Goal: Task Accomplishment & Management: Manage account settings

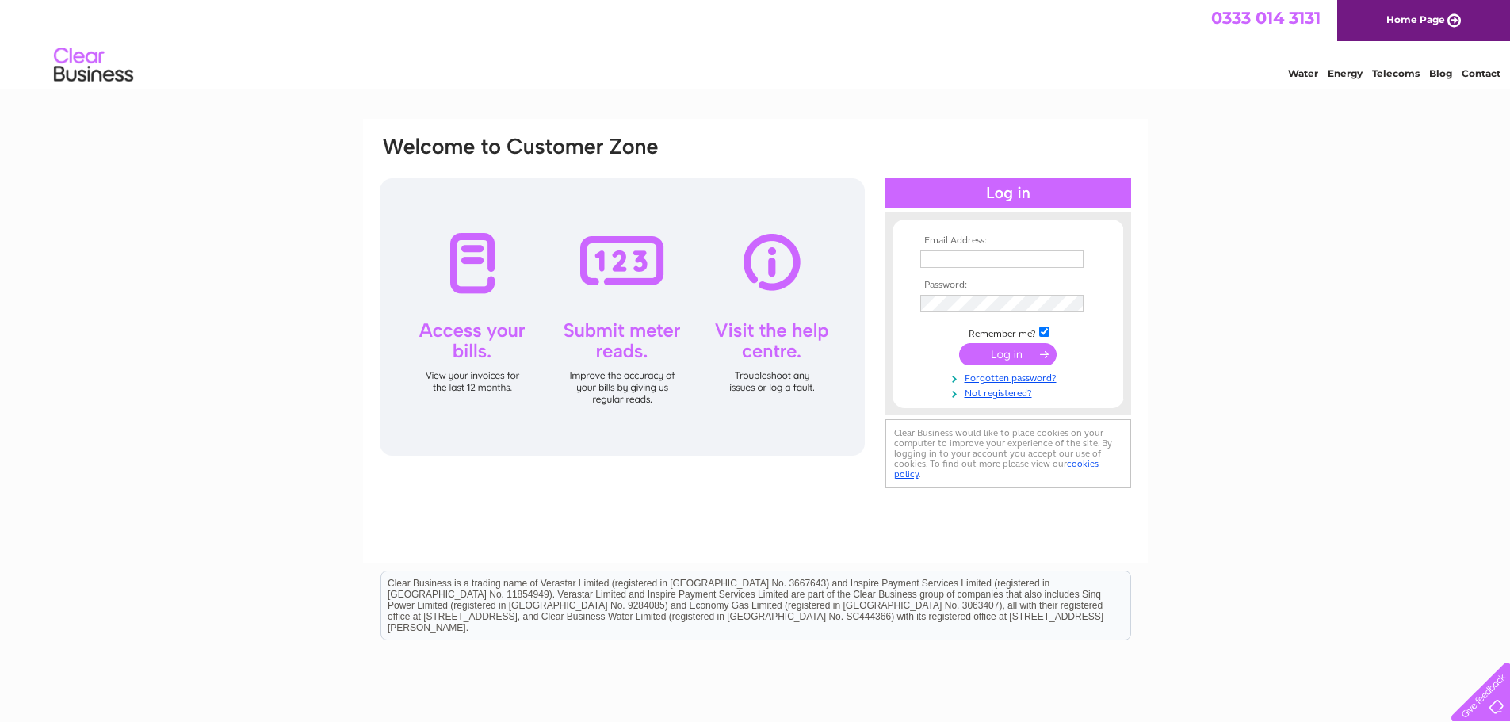
type input "dave@dsmni.co.uk"
click at [980, 350] on input "submit" at bounding box center [1007, 354] width 97 height 22
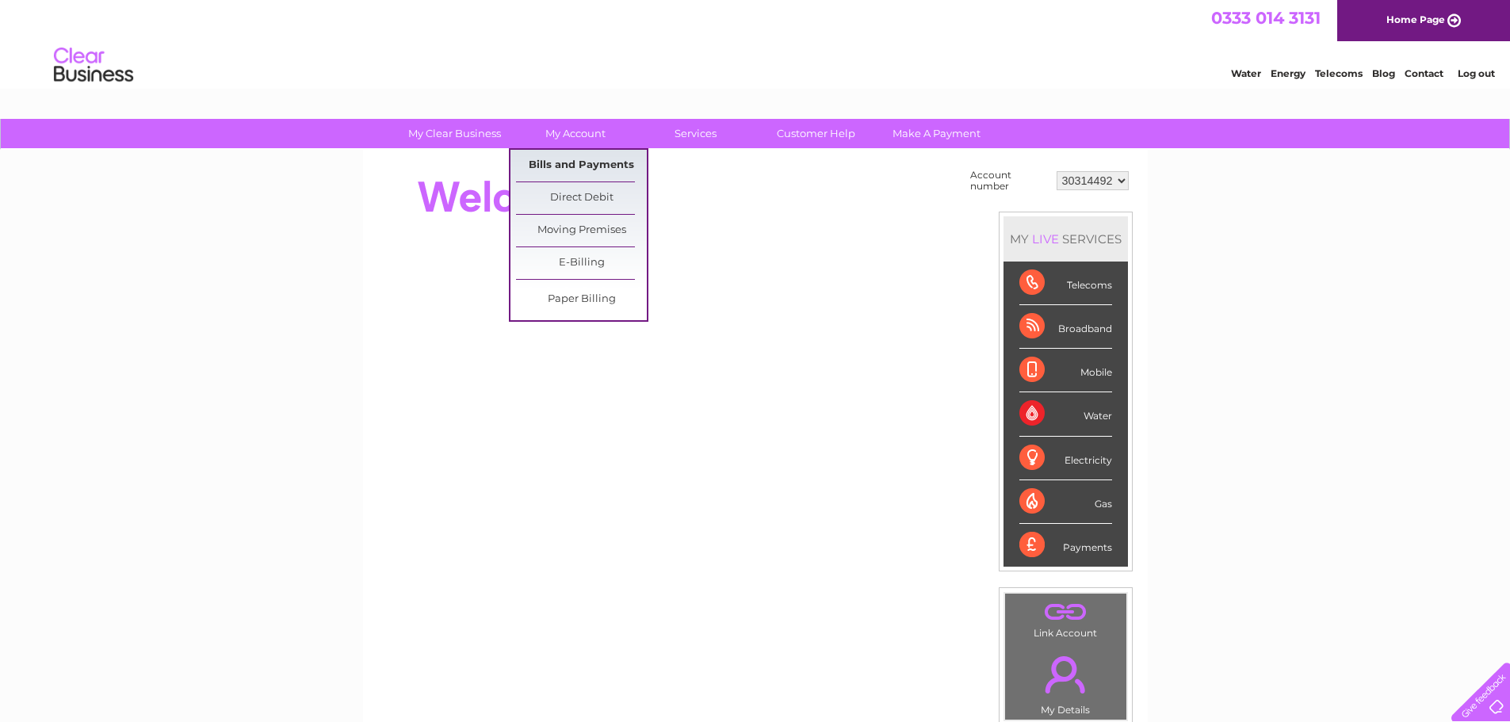
click at [575, 160] on link "Bills and Payments" at bounding box center [581, 166] width 131 height 32
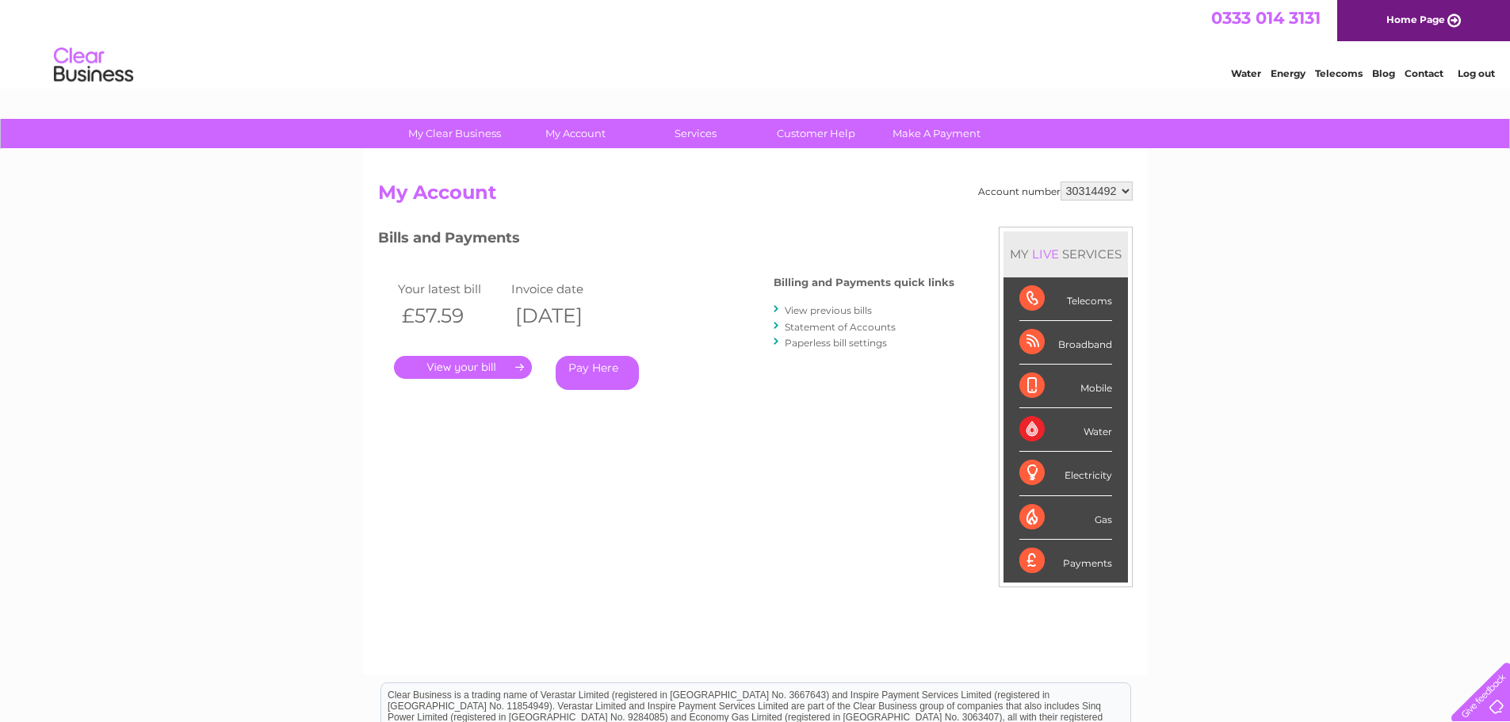
click at [458, 367] on link "." at bounding box center [463, 367] width 138 height 23
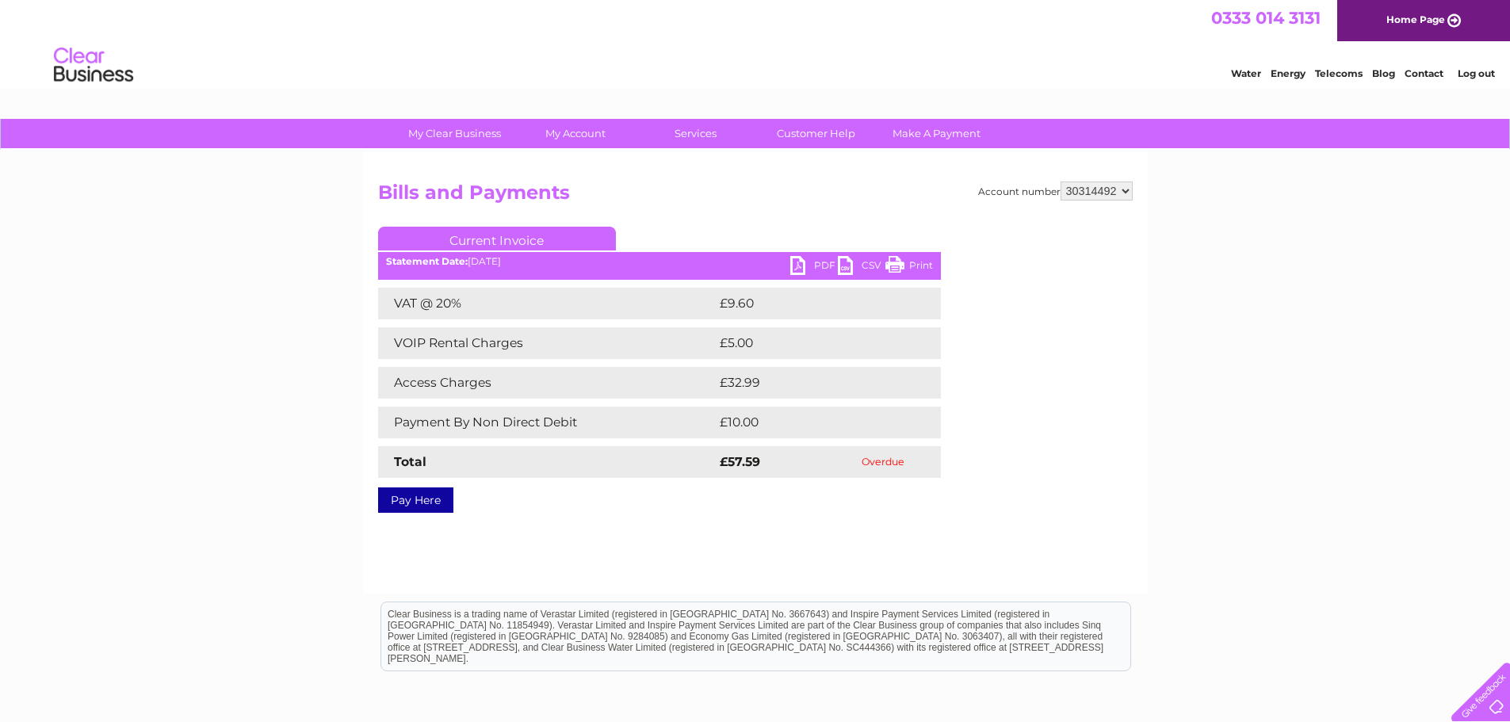
click at [1428, 76] on link "Contact" at bounding box center [1424, 73] width 39 height 12
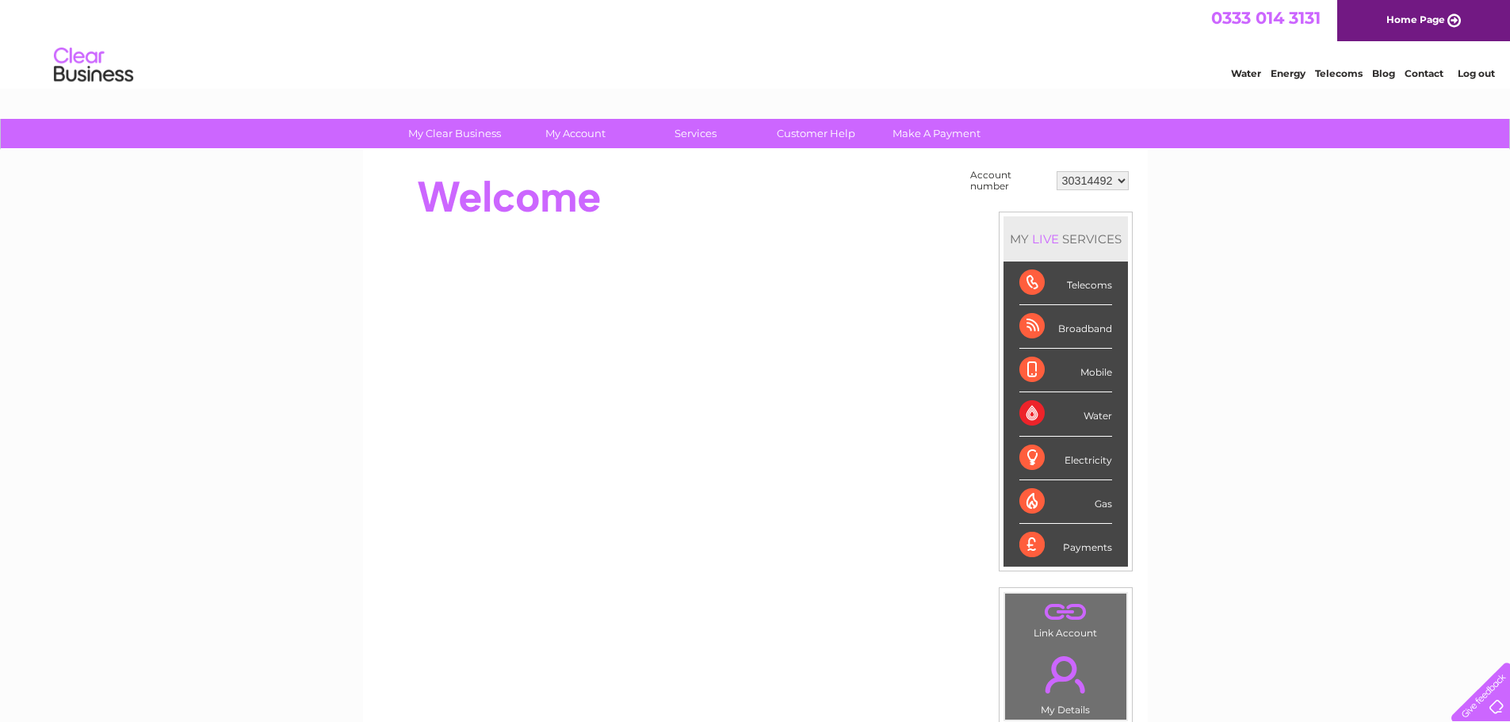
click at [1072, 329] on div "Broadband" at bounding box center [1065, 327] width 93 height 44
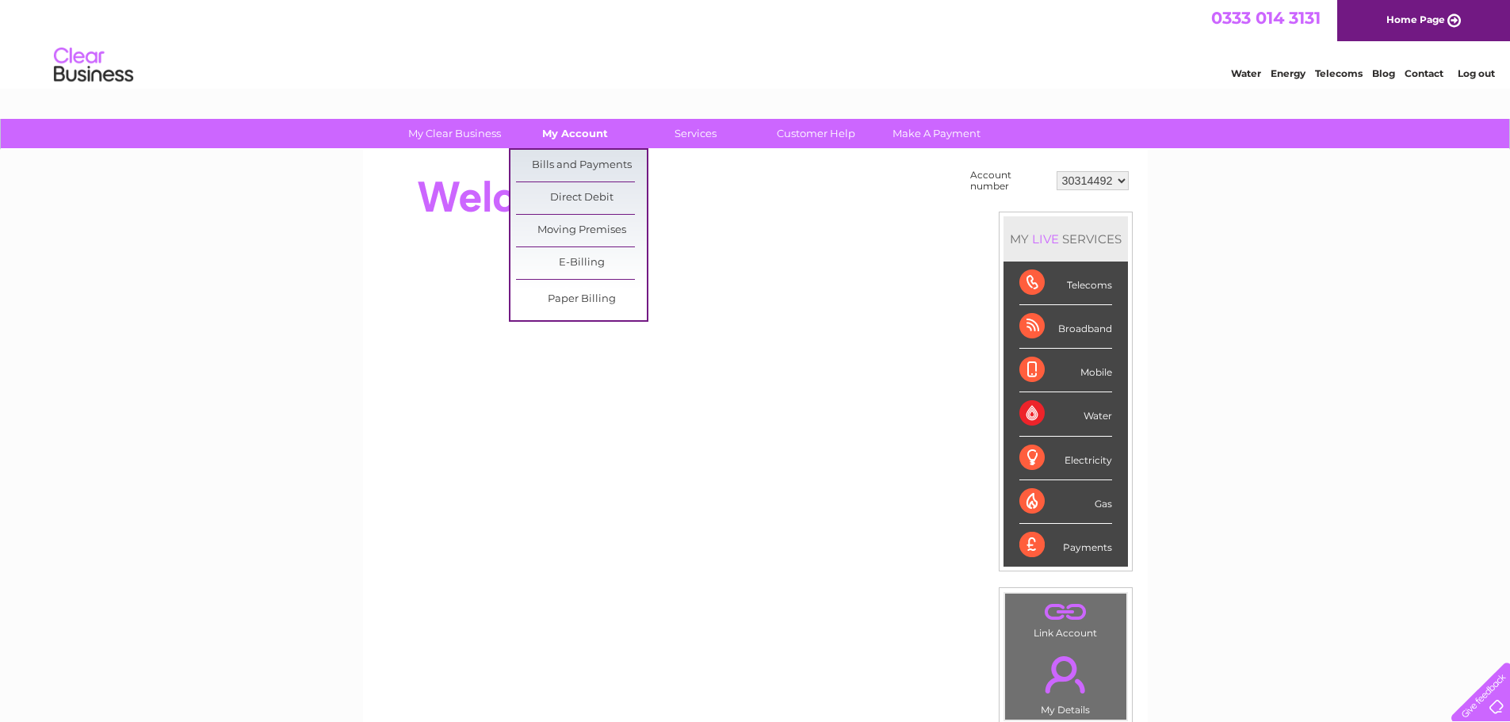
click at [577, 133] on link "My Account" at bounding box center [575, 133] width 131 height 29
click at [569, 159] on link "Bills and Payments" at bounding box center [581, 166] width 131 height 32
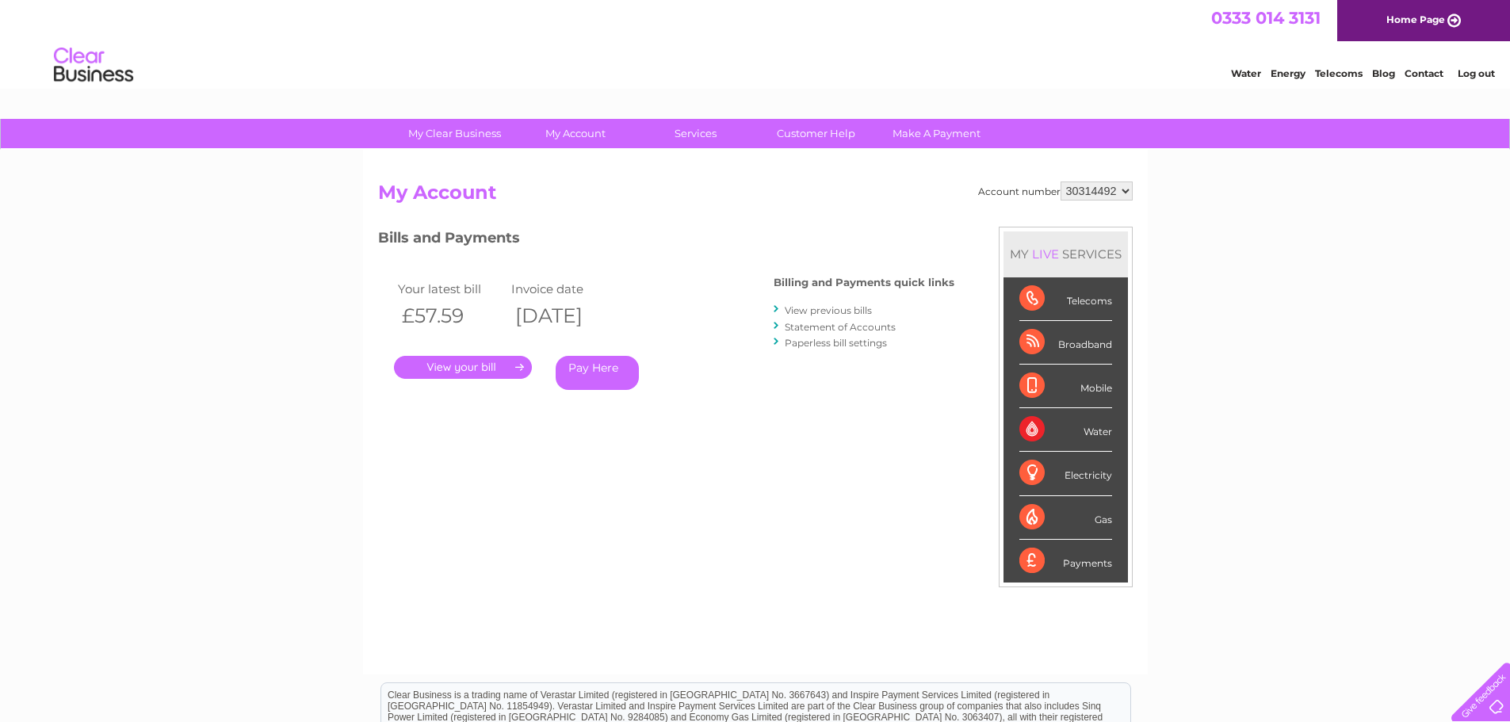
click at [462, 371] on link "." at bounding box center [463, 367] width 138 height 23
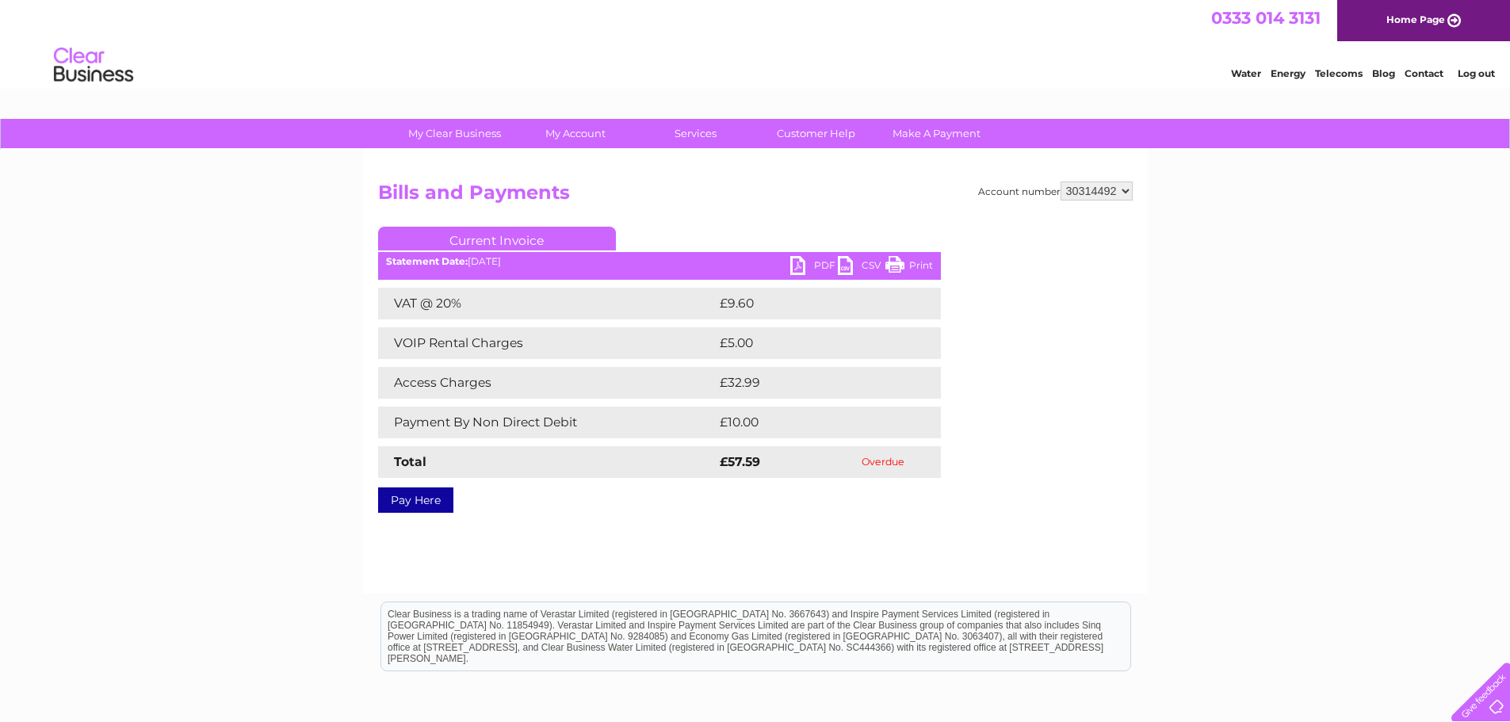
click at [1474, 77] on link "Log out" at bounding box center [1476, 73] width 37 height 12
